Goal: Find specific page/section: Find specific page/section

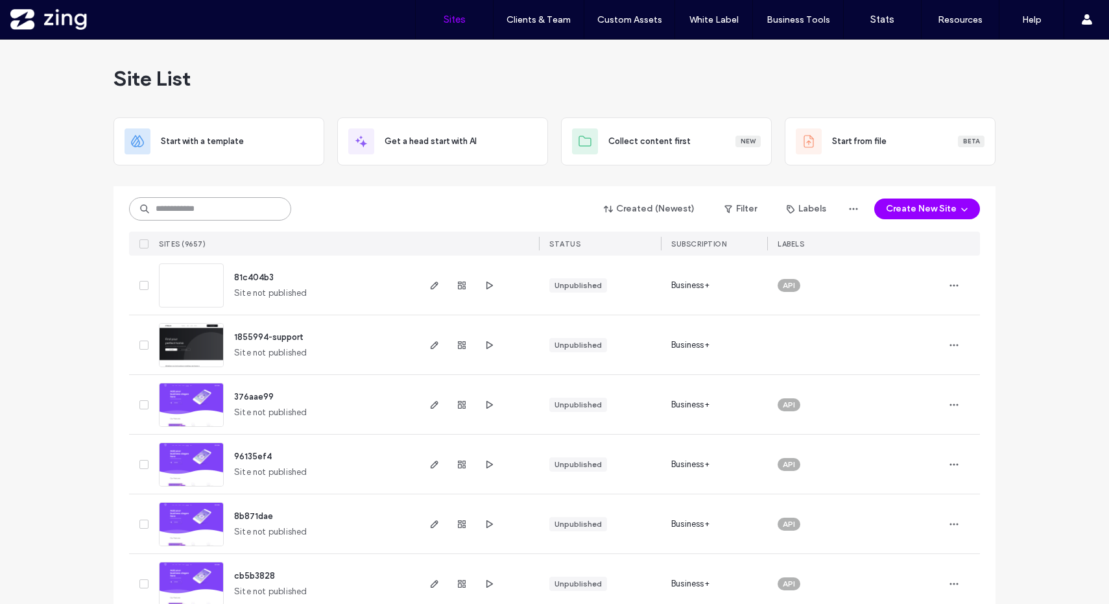
click at [236, 209] on input at bounding box center [210, 208] width 162 height 23
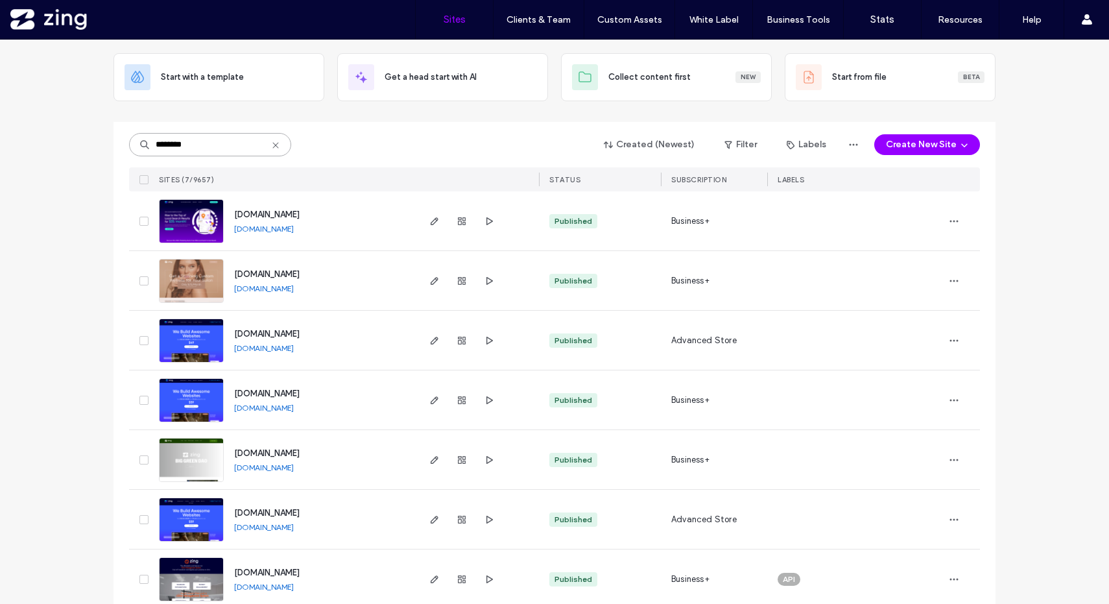
scroll to position [85, 0]
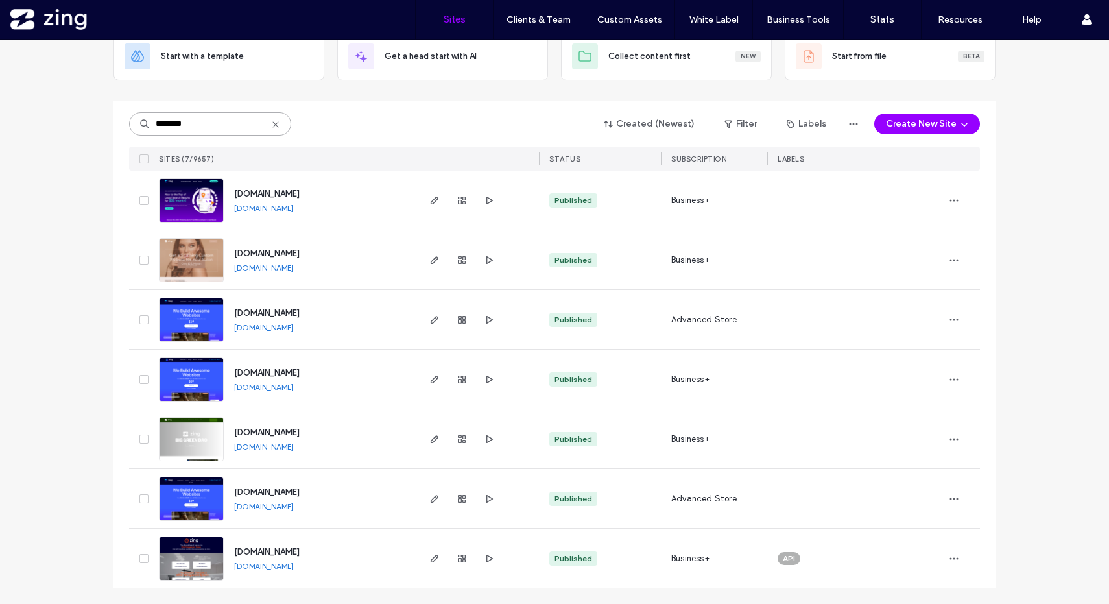
type input "********"
click at [193, 497] on img at bounding box center [192, 521] width 64 height 88
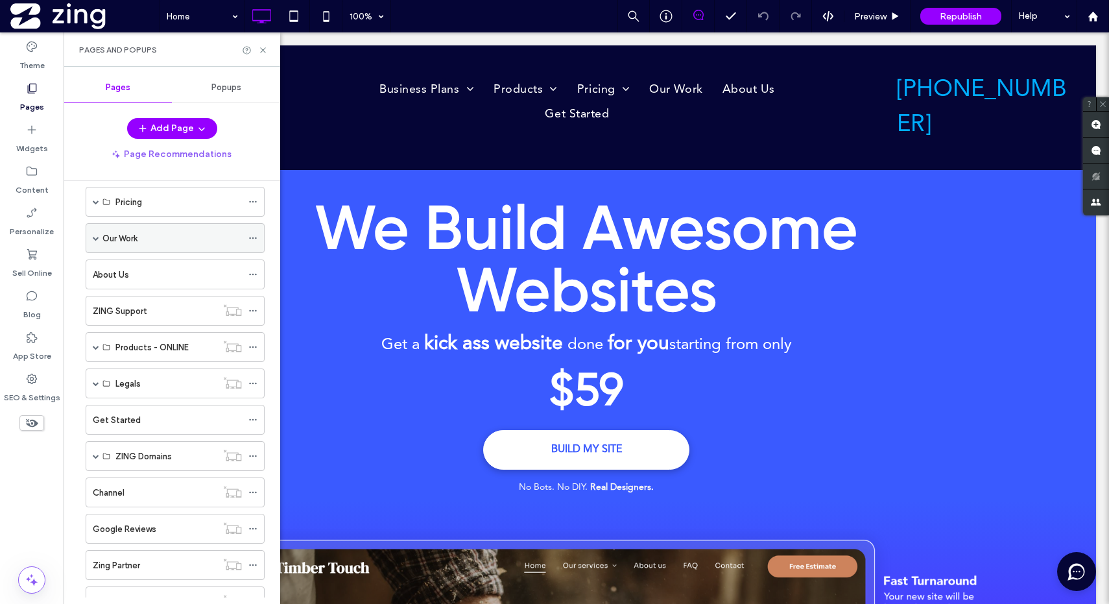
scroll to position [237, 0]
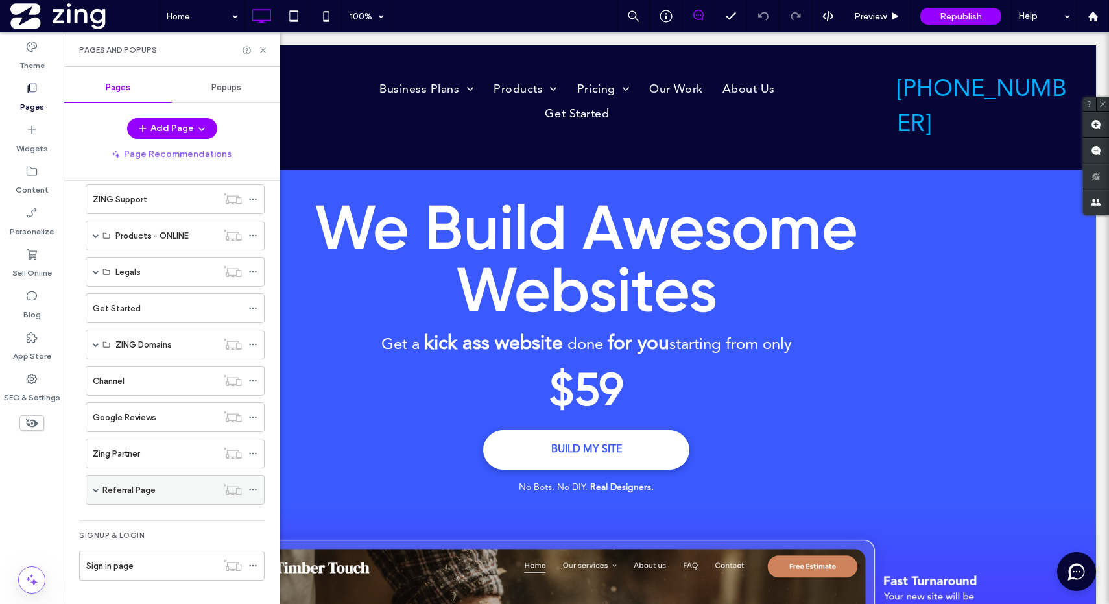
click at [139, 485] on label "Referral Page" at bounding box center [128, 490] width 53 height 23
click at [186, 520] on div at bounding box center [554, 302] width 1109 height 604
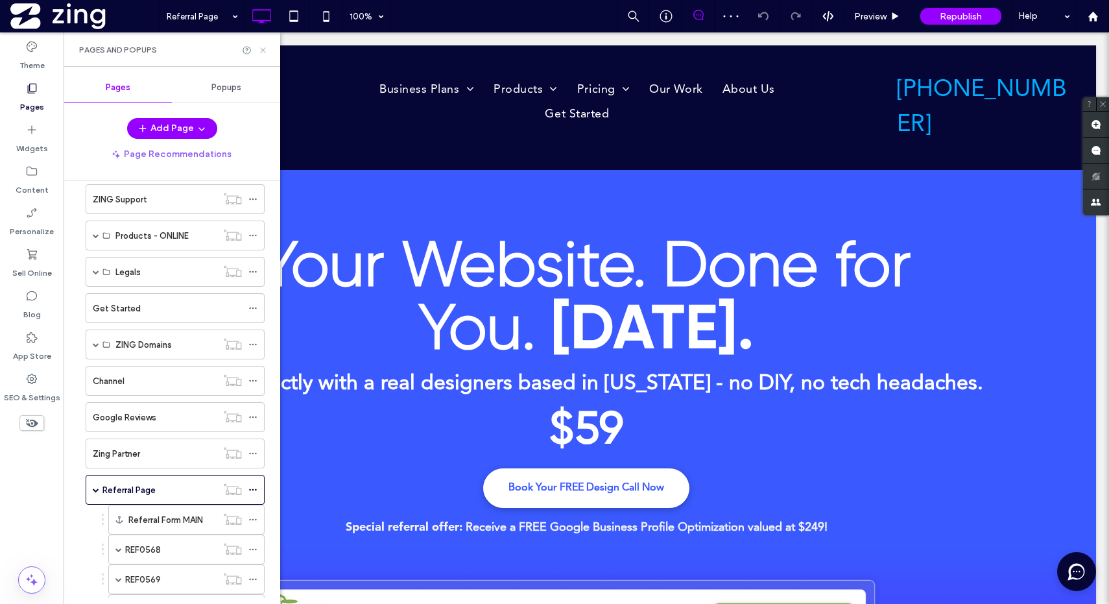
click at [263, 49] on icon at bounding box center [263, 50] width 10 height 10
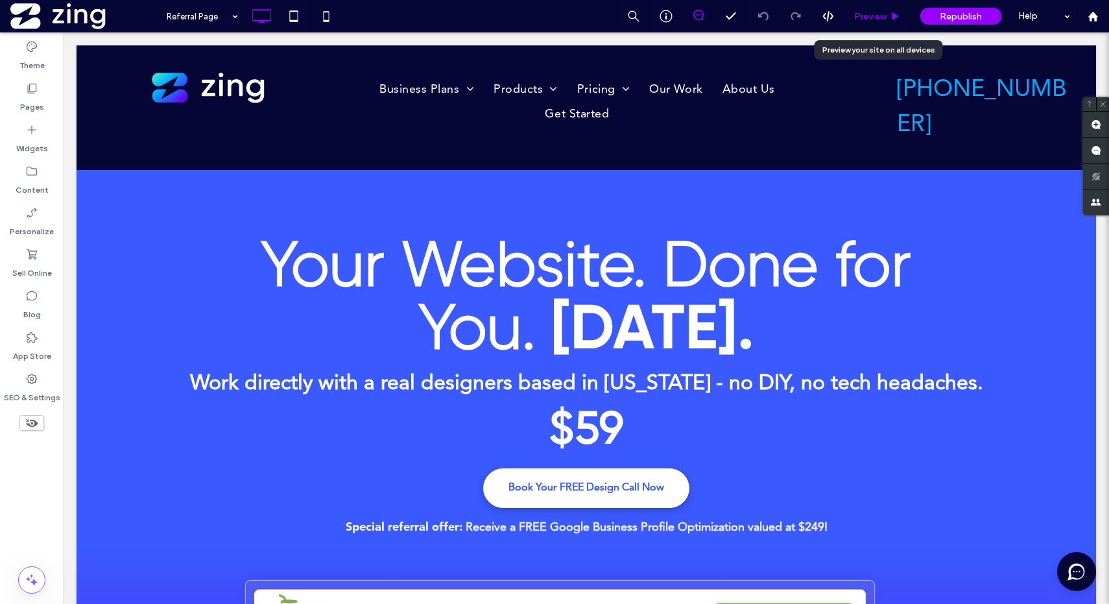
click at [875, 14] on span "Preview" at bounding box center [870, 16] width 32 height 11
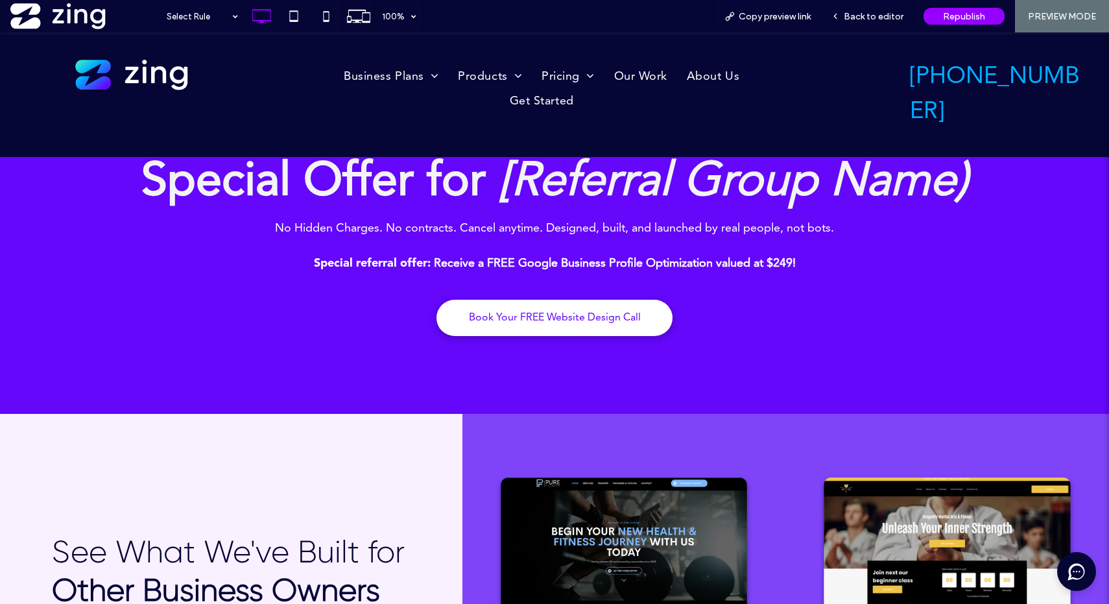
scroll to position [1422, 0]
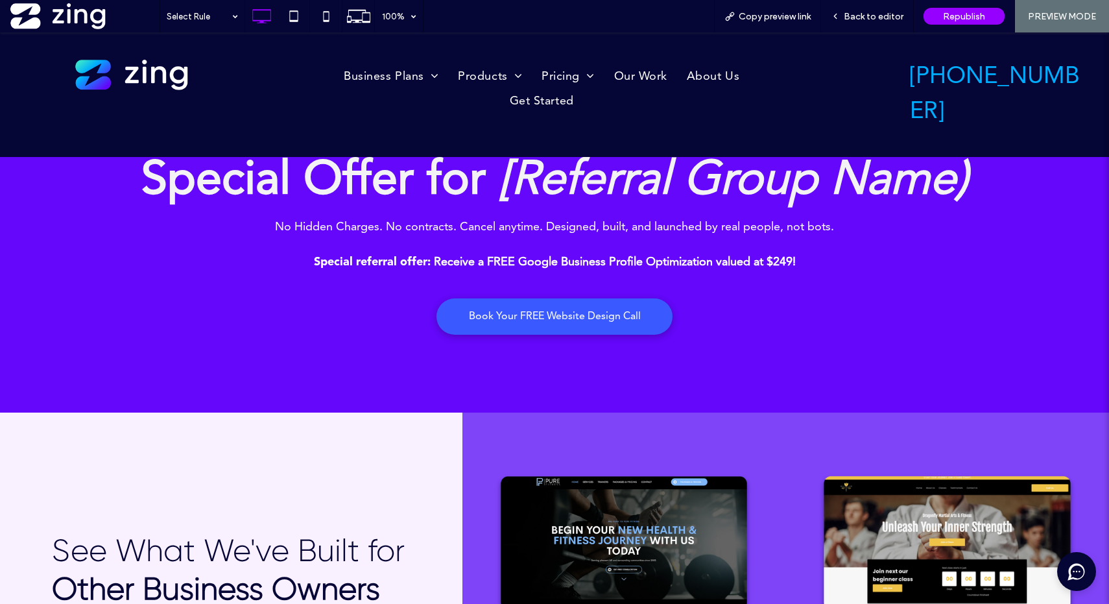
click at [579, 313] on span "Book Your FREE Website Design Call" at bounding box center [555, 316] width 172 height 25
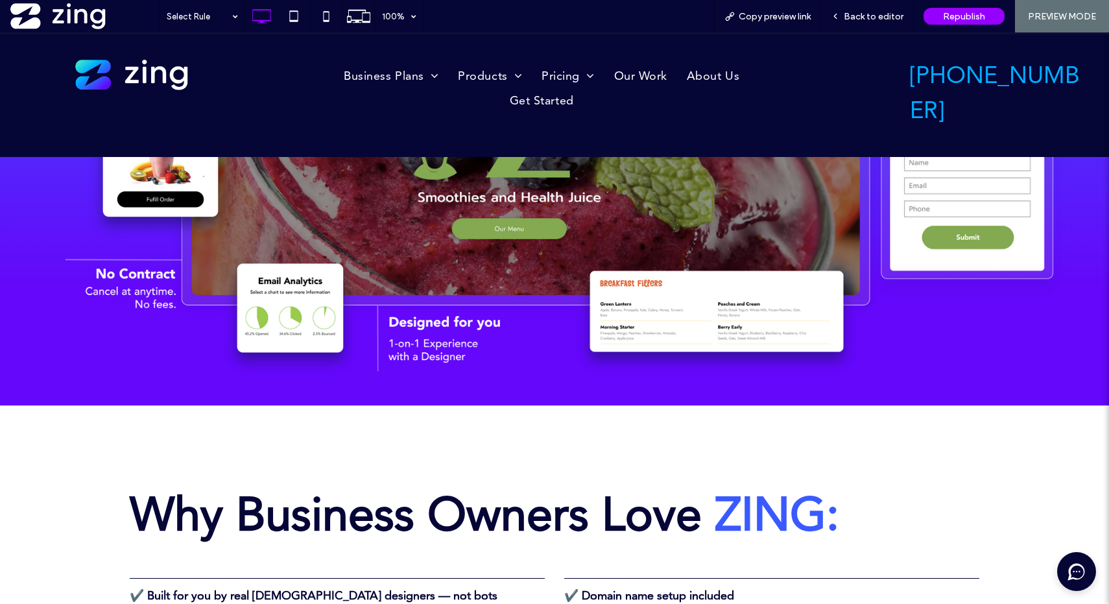
scroll to position [0, 0]
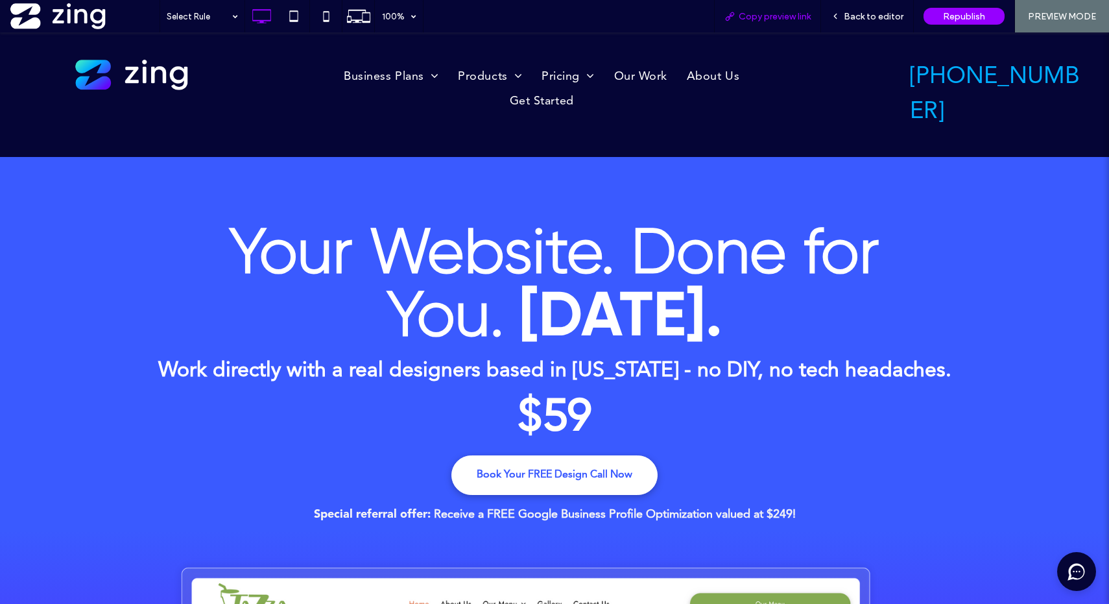
click at [785, 16] on span "Copy preview link" at bounding box center [775, 16] width 72 height 11
click at [852, 9] on div "Copy preview link Back to editor Republish PREVIEW MODE" at bounding box center [911, 16] width 395 height 32
click at [798, 16] on span "Copy preview link" at bounding box center [775, 16] width 72 height 11
click at [784, 17] on span "Copy preview link" at bounding box center [775, 16] width 72 height 11
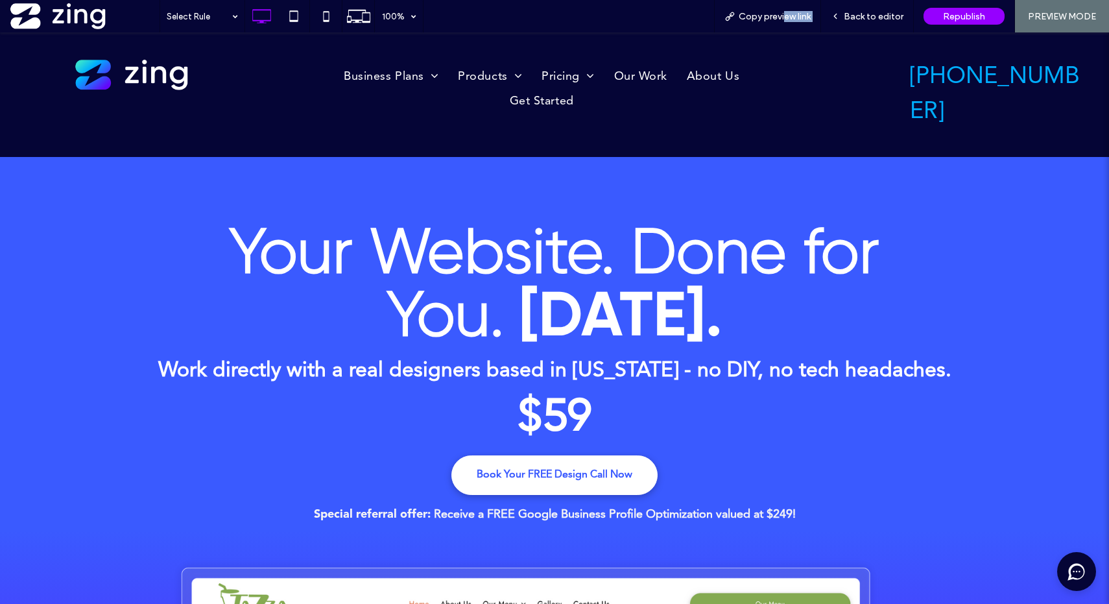
click at [16, 569] on div at bounding box center [32, 579] width 64 height 27
